Goal: Task Accomplishment & Management: Complete application form

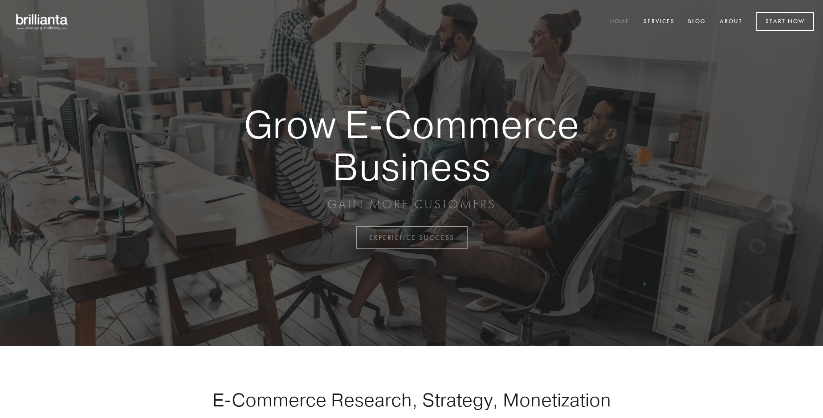
scroll to position [2335, 0]
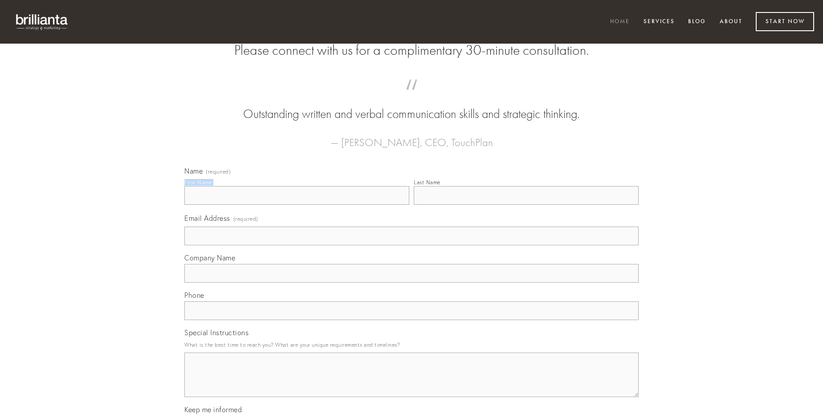
type input "[PERSON_NAME]"
click at [526, 205] on input "Last Name" at bounding box center [526, 195] width 225 height 19
type input "[PERSON_NAME]"
click at [412, 245] on input "Email Address (required)" at bounding box center [411, 236] width 454 height 19
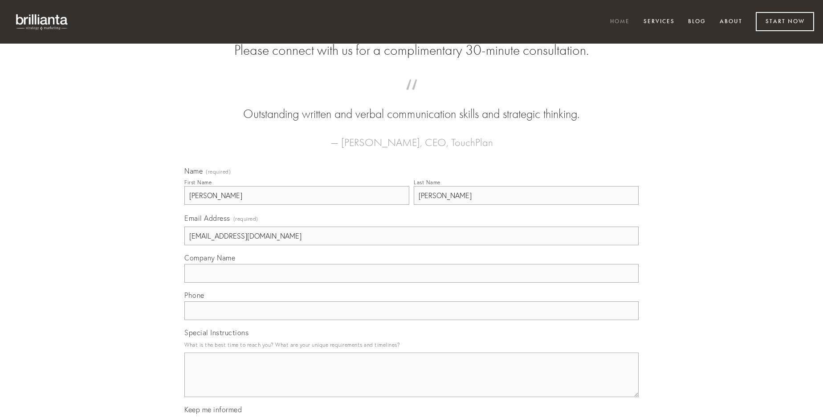
type input "[EMAIL_ADDRESS][DOMAIN_NAME]"
click at [412, 283] on input "Company Name" at bounding box center [411, 273] width 454 height 19
type input "vesica"
click at [412, 320] on input "text" at bounding box center [411, 311] width 454 height 19
click at [412, 383] on textarea "Special Instructions" at bounding box center [411, 375] width 454 height 45
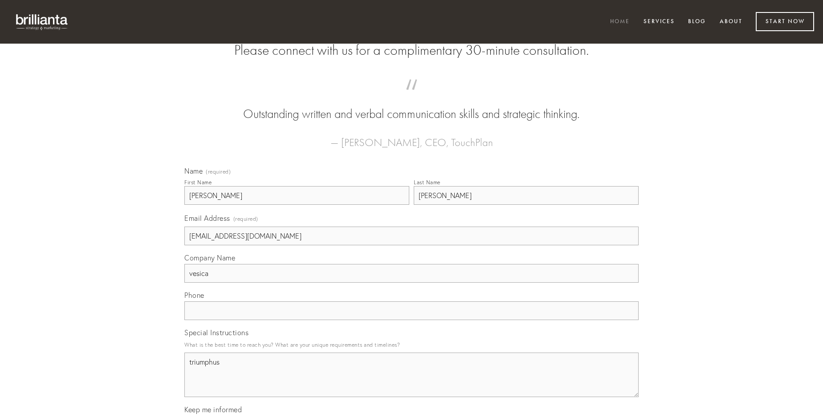
type textarea "triumphus"
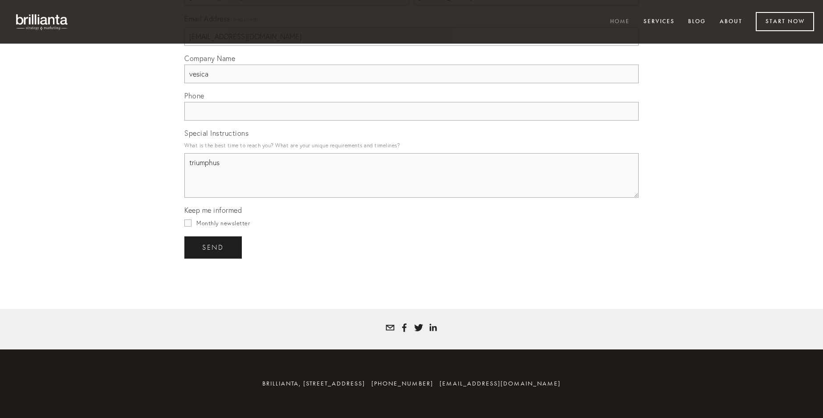
click at [214, 247] on span "send" at bounding box center [213, 248] width 22 height 8
